Goal: Information Seeking & Learning: Learn about a topic

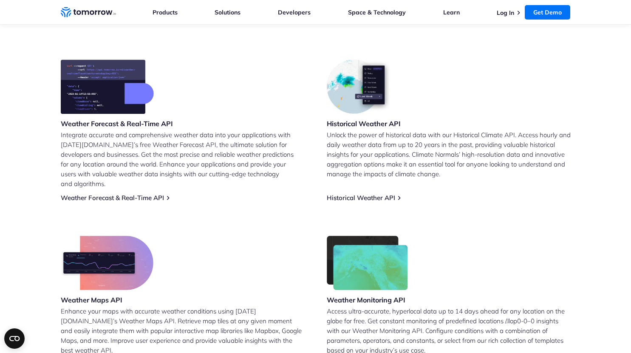
scroll to position [331, 0]
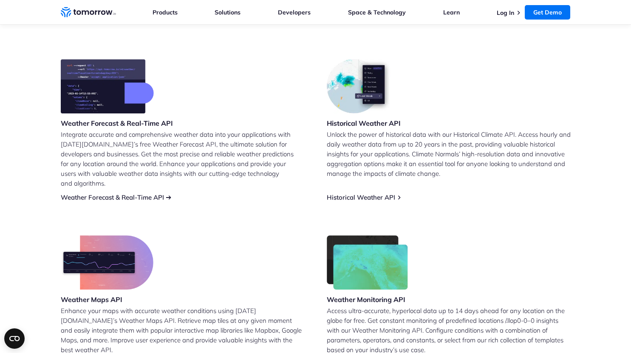
click at [134, 193] on link "Weather Forecast & Real-Time API" at bounding box center [112, 197] width 103 height 8
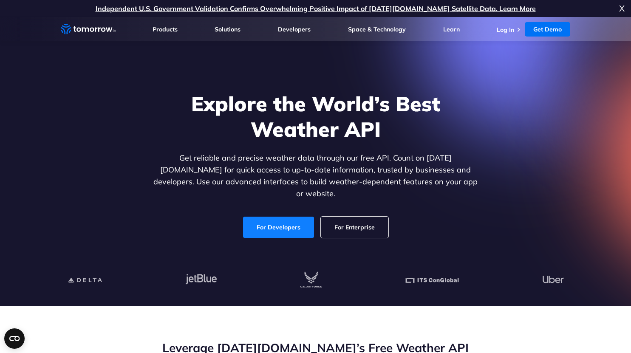
click at [275, 229] on link "For Developers" at bounding box center [278, 227] width 71 height 21
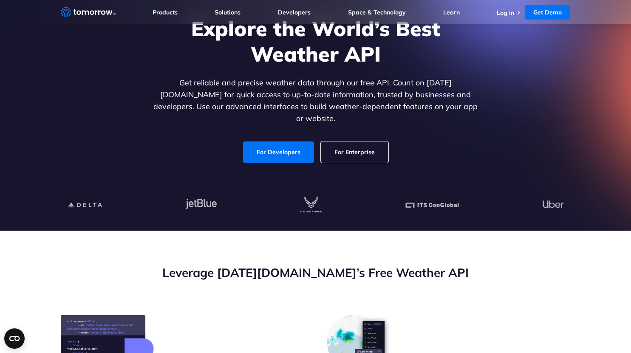
scroll to position [76, 0]
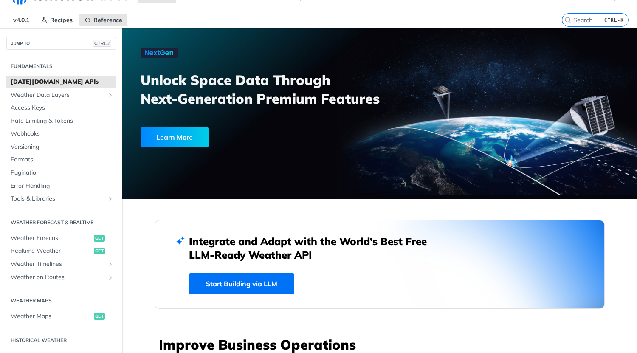
scroll to position [17, 0]
